Goal: Task Accomplishment & Management: Manage account settings

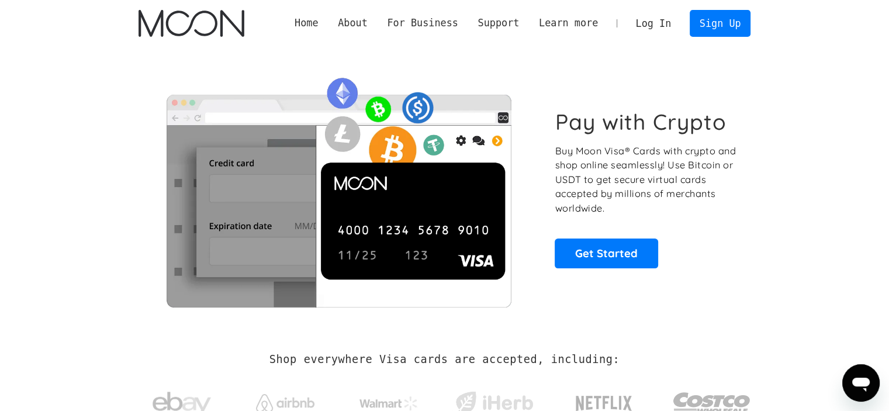
click at [649, 23] on link "Log In" at bounding box center [653, 24] width 55 height 26
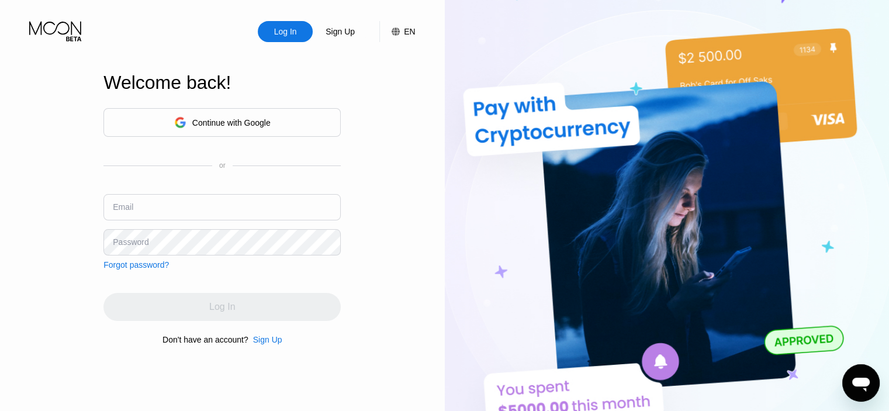
click at [260, 122] on div "Continue with Google" at bounding box center [231, 122] width 78 height 9
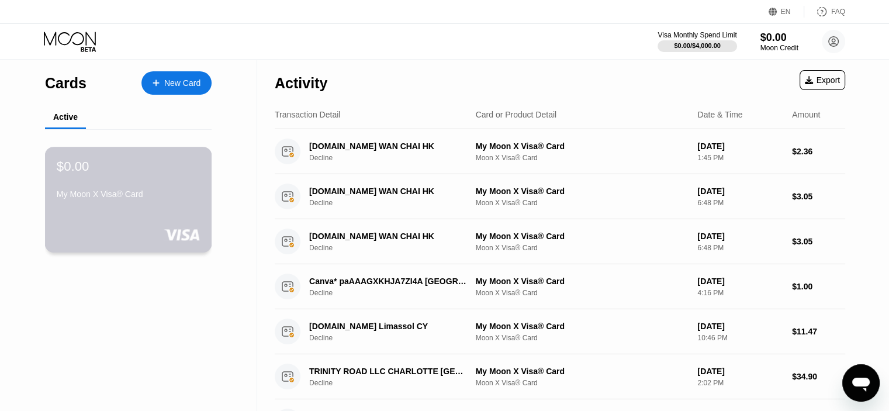
click at [131, 184] on div "$0.00 My Moon X Visa® Card" at bounding box center [128, 180] width 143 height 45
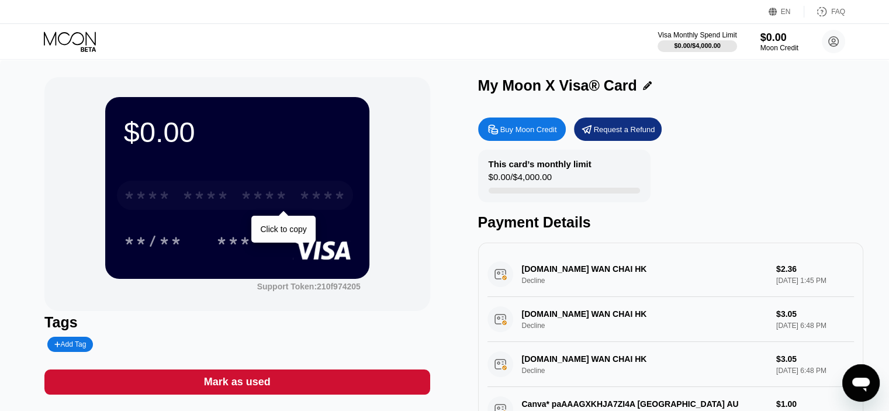
click at [194, 195] on div "* * * *" at bounding box center [205, 197] width 47 height 19
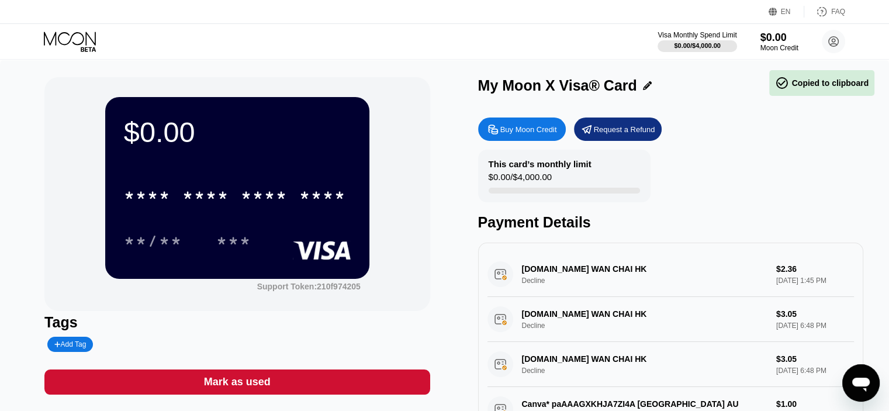
click at [267, 155] on div "$0.00 **** **** **** **** **/** ***" at bounding box center [237, 187] width 264 height 181
click at [311, 245] on rect at bounding box center [322, 250] width 58 height 19
